Goal: Transaction & Acquisition: Purchase product/service

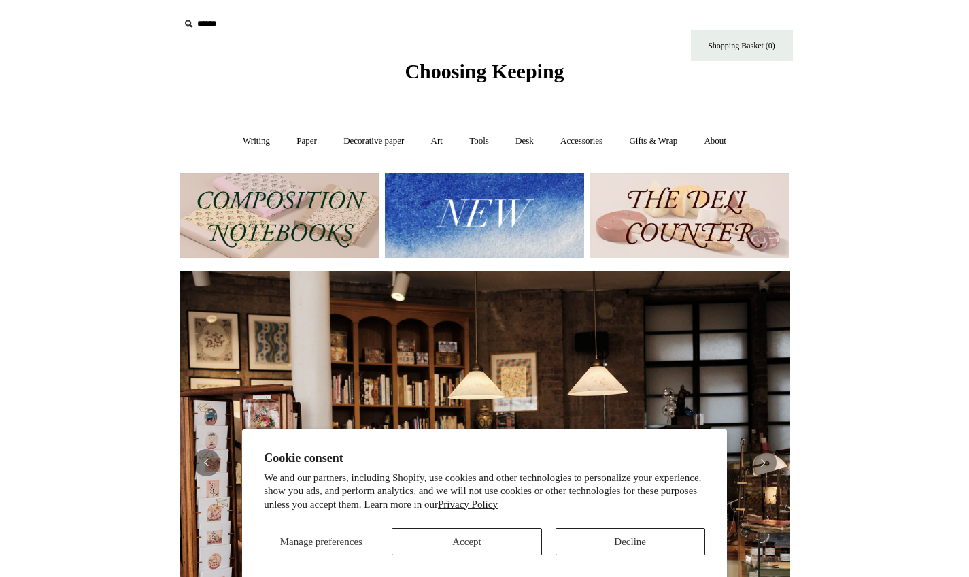
click at [621, 541] on button "Decline" at bounding box center [631, 541] width 150 height 27
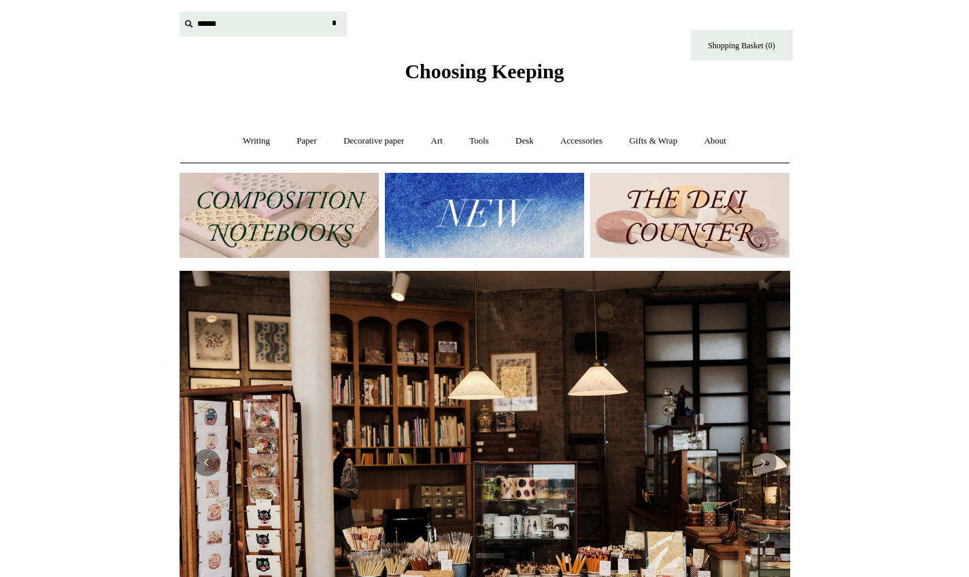
click at [231, 17] on input "text" at bounding box center [263, 24] width 167 height 25
type input "******"
click at [334, 23] on input "*" at bounding box center [335, 24] width 14 height 24
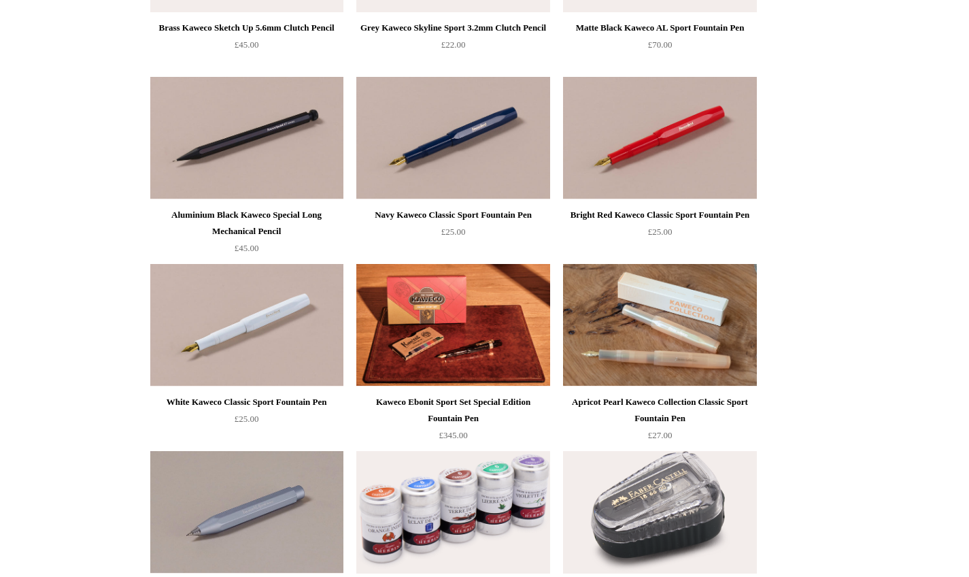
scroll to position [7128, 0]
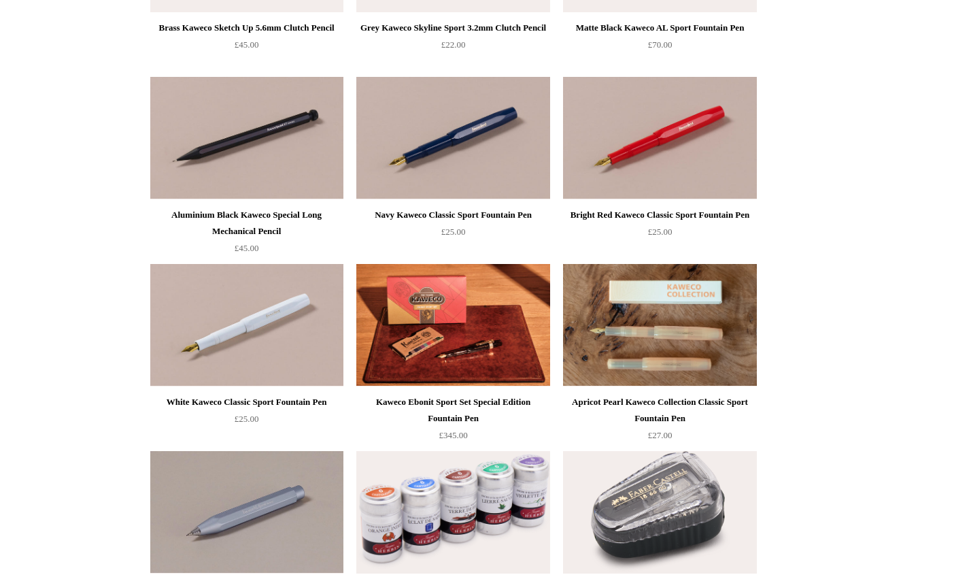
click at [679, 313] on img at bounding box center [659, 325] width 193 height 122
